Goal: Task Accomplishment & Management: Complete application form

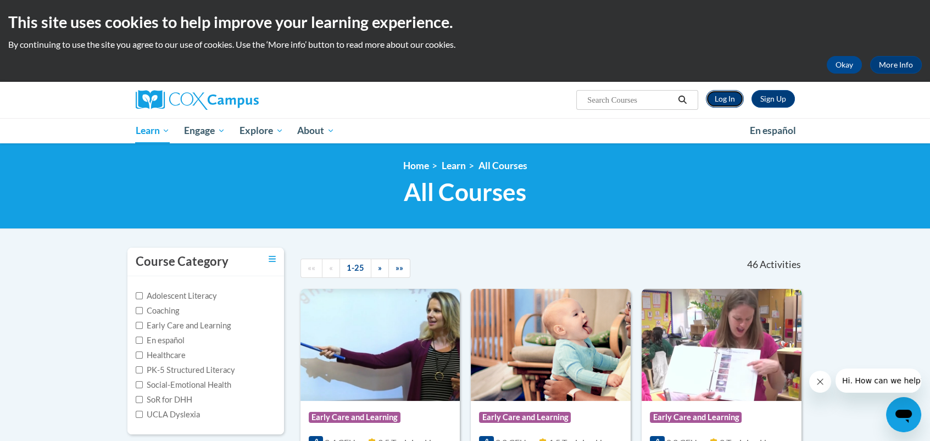
click at [729, 99] on link "Log In" at bounding box center [725, 99] width 38 height 18
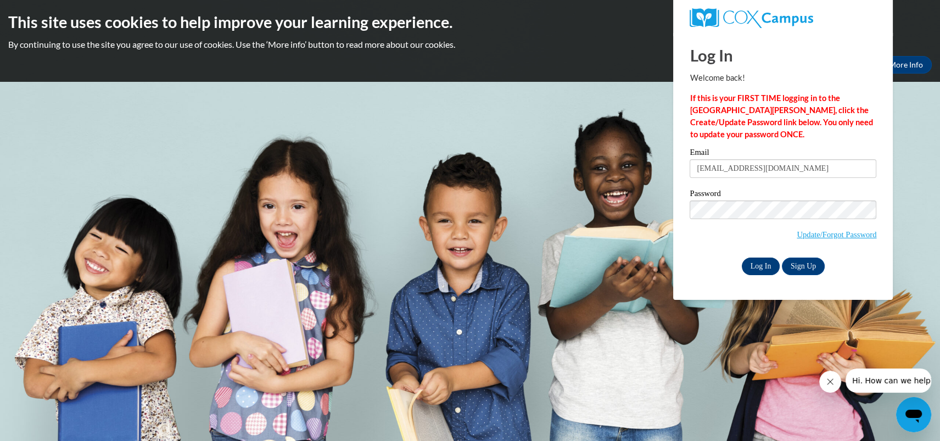
type input "[EMAIL_ADDRESS][DOMAIN_NAME]"
click at [757, 268] on input "Log In" at bounding box center [761, 267] width 38 height 18
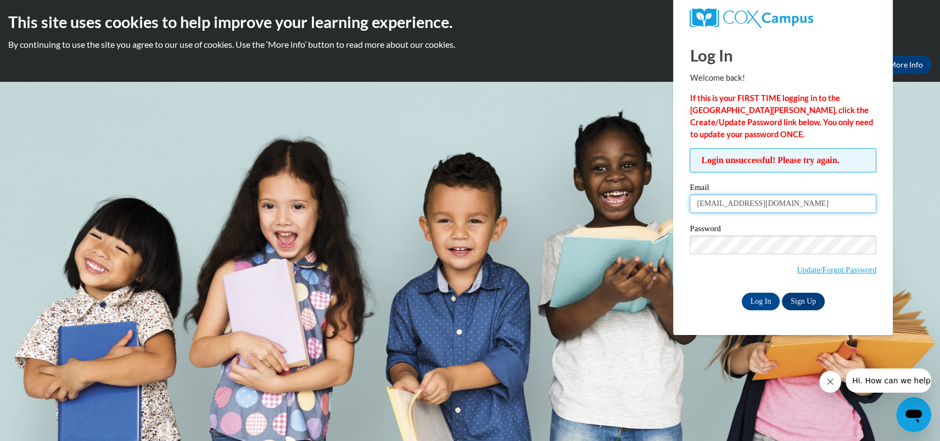
click at [798, 204] on input "[EMAIL_ADDRESS][DOMAIN_NAME]" at bounding box center [783, 203] width 187 height 19
click at [763, 300] on input "Log In" at bounding box center [761, 302] width 38 height 18
click at [543, 133] on body "This site uses cookies to help improve your learning experience. By continuing …" at bounding box center [470, 220] width 940 height 441
drag, startPoint x: 810, startPoint y: 206, endPoint x: 683, endPoint y: 209, distance: 127.4
click at [690, 209] on input "pamalapoindexter@gmail.com" at bounding box center [783, 203] width 187 height 19
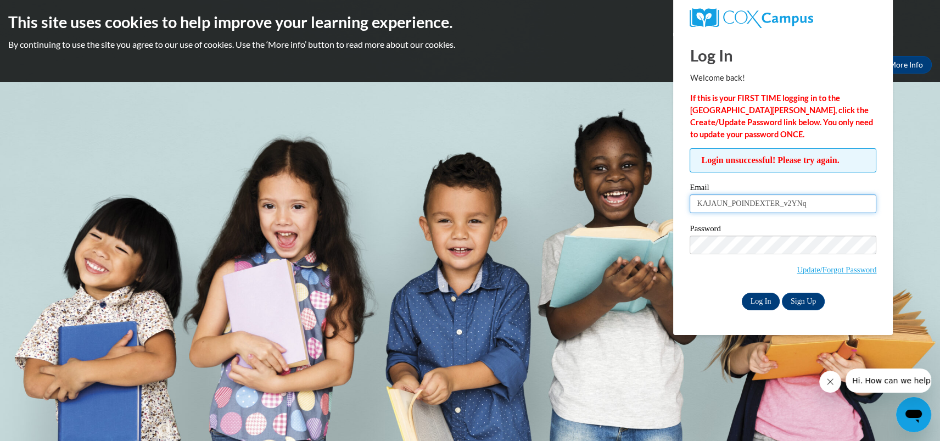
type input "KAJAUN_POINDEXTER_v2YNq"
click at [755, 304] on input "Log In" at bounding box center [761, 302] width 38 height 18
click at [586, 99] on body "This site uses cookies to help improve your learning experience. By continuing …" at bounding box center [470, 220] width 940 height 441
click at [911, 150] on body "This site uses cookies to help improve your learning experience. By continuing …" at bounding box center [470, 220] width 940 height 441
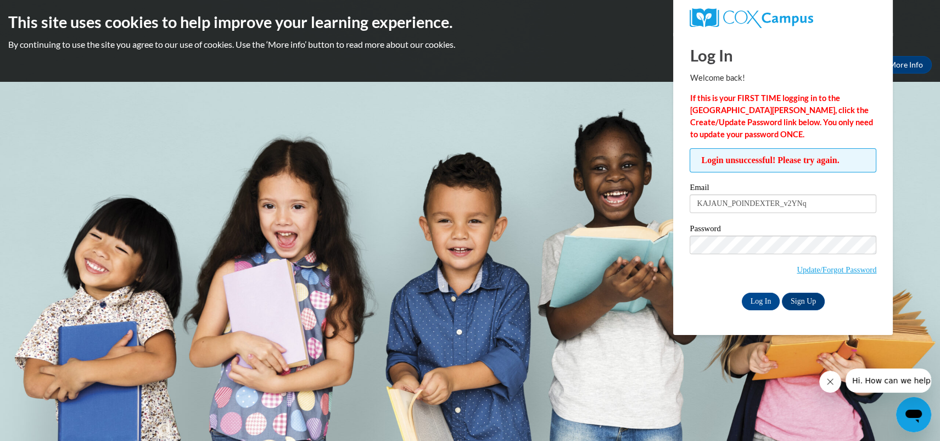
click at [764, 389] on body "This site uses cookies to help improve your learning experience. By continuing …" at bounding box center [470, 220] width 940 height 441
